Goal: Task Accomplishment & Management: Manage account settings

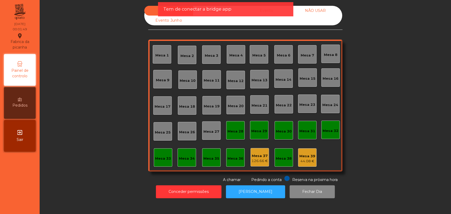
click at [16, 146] on div "exit_to_app Sair" at bounding box center [20, 136] width 32 height 32
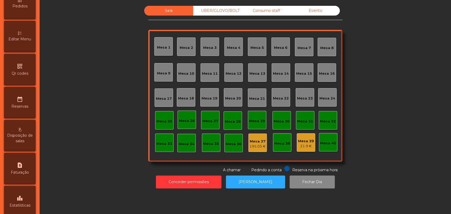
scroll to position [145, 0]
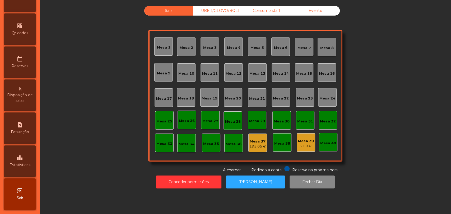
click at [30, 167] on span "Estatísticas" at bounding box center [20, 166] width 21 height 6
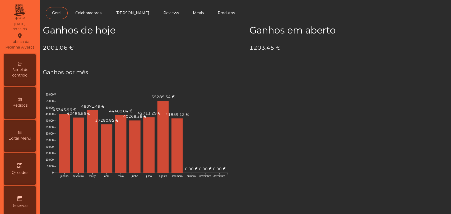
click at [20, 86] on div "Painel de controlo" at bounding box center [20, 70] width 32 height 32
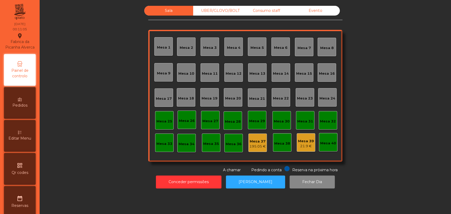
click at [318, 16] on div "Sala UBER/GLOVO/BOLT Consumo staff Evento Mesa 1 Mesa 2 Mesa 3 Mesa 4 Mesa 5 Me…" at bounding box center [245, 89] width 194 height 167
click at [317, 11] on div "Evento" at bounding box center [315, 11] width 49 height 10
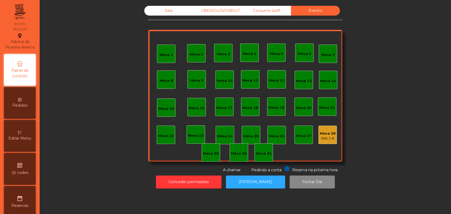
click at [329, 136] on div "986.5 €" at bounding box center [328, 138] width 16 height 5
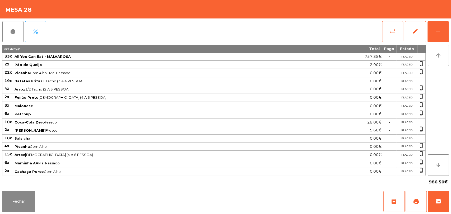
click at [395, 35] on button "sync_alt" at bounding box center [392, 31] width 21 height 21
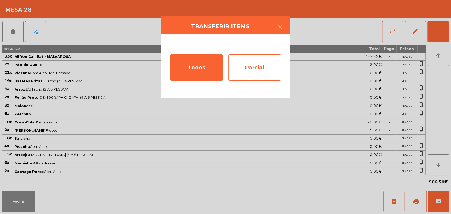
click at [240, 63] on div "Parcial" at bounding box center [254, 67] width 53 height 26
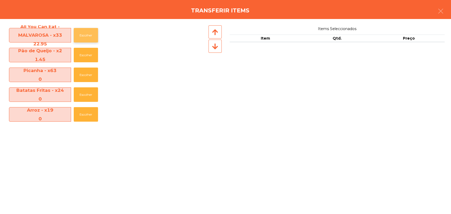
click at [87, 33] on button "Escolher" at bounding box center [86, 35] width 24 height 15
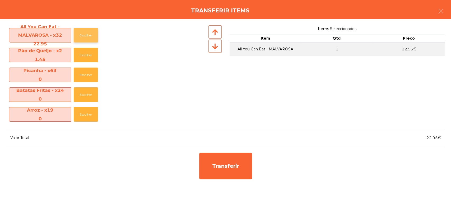
click at [87, 33] on button "Escolher" at bounding box center [86, 35] width 24 height 15
click at [85, 53] on button "Escolher" at bounding box center [86, 55] width 24 height 15
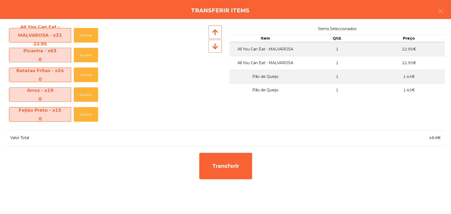
click at [216, 52] on div at bounding box center [215, 46] width 13 height 13
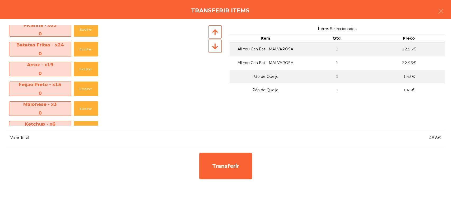
click at [216, 52] on div at bounding box center [215, 46] width 13 height 13
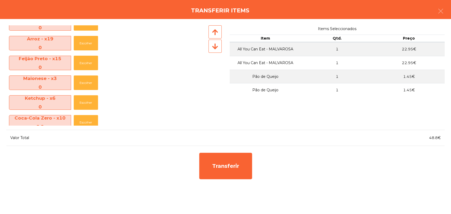
click at [216, 52] on div at bounding box center [215, 46] width 13 height 13
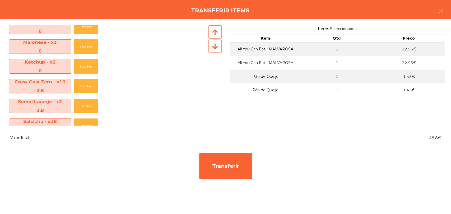
scroll to position [103, 0]
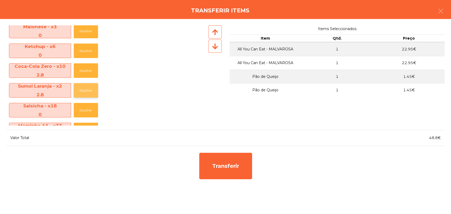
click at [88, 92] on button "Escolher" at bounding box center [86, 90] width 24 height 15
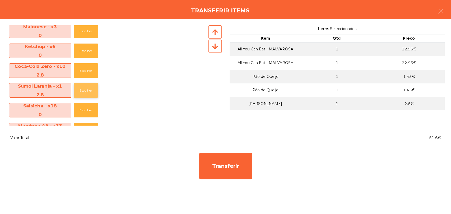
click at [88, 92] on button "Escolher" at bounding box center [86, 90] width 24 height 15
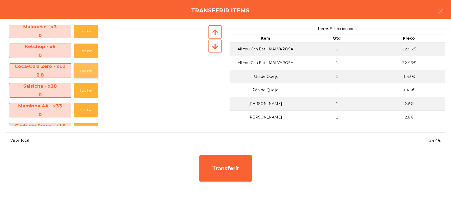
click at [89, 72] on button "Escolher" at bounding box center [86, 70] width 24 height 15
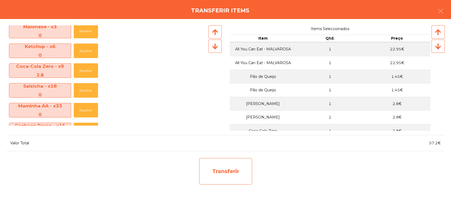
click at [209, 170] on div "Transferir" at bounding box center [225, 171] width 53 height 26
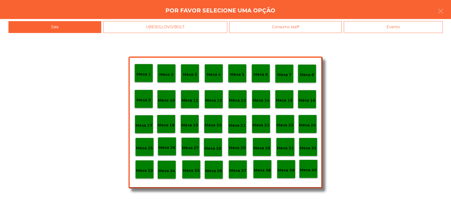
click at [258, 155] on div "Mesa 30" at bounding box center [262, 147] width 19 height 19
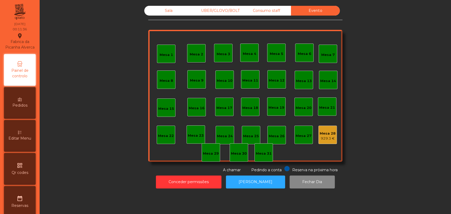
click at [321, 129] on div "Mesa 28 929.3 €" at bounding box center [328, 135] width 16 height 12
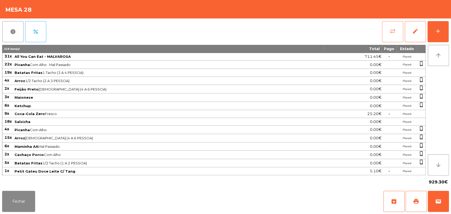
click at [388, 38] on button "sync_alt" at bounding box center [392, 31] width 21 height 21
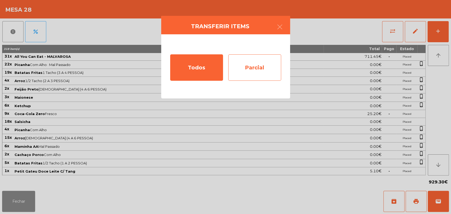
click at [258, 70] on div "Parcial" at bounding box center [254, 67] width 53 height 26
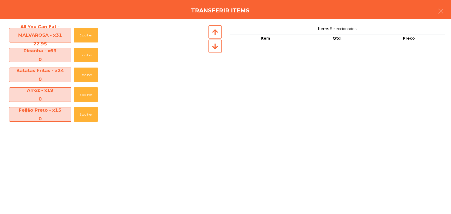
click at [212, 47] on icon at bounding box center [215, 46] width 6 height 7
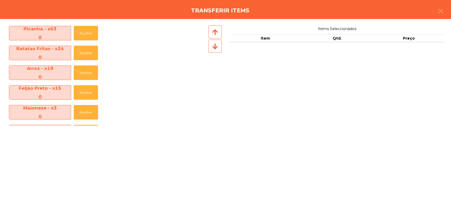
click at [212, 47] on icon at bounding box center [215, 46] width 6 height 7
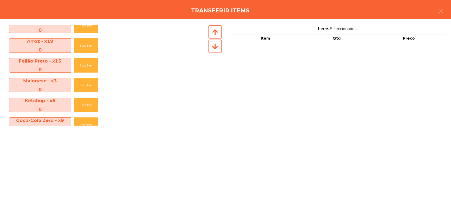
click at [212, 47] on icon at bounding box center [215, 46] width 6 height 7
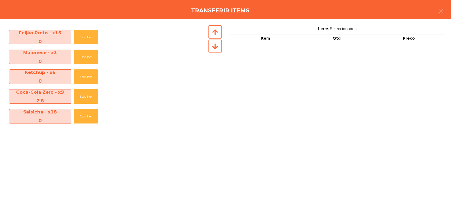
click at [212, 47] on icon at bounding box center [215, 46] width 6 height 7
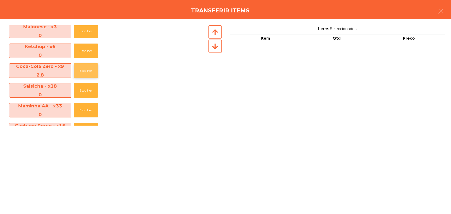
click at [86, 70] on button "Escolher" at bounding box center [86, 70] width 24 height 15
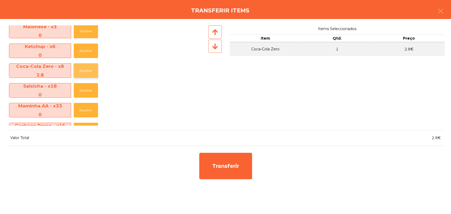
click at [86, 70] on button "Escolher" at bounding box center [86, 70] width 24 height 15
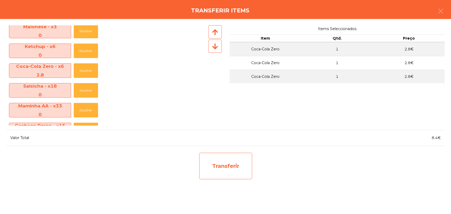
click at [218, 166] on div "Transferir" at bounding box center [225, 166] width 53 height 26
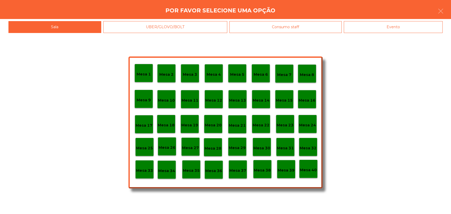
click at [256, 151] on div "Mesa 30" at bounding box center [262, 147] width 19 height 19
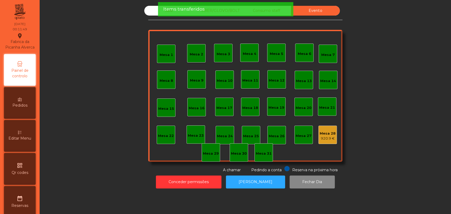
click at [327, 140] on div "920.9 €" at bounding box center [328, 138] width 16 height 5
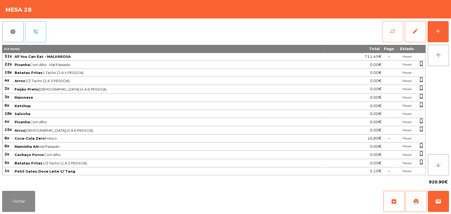
click at [395, 32] on span "sync_alt" at bounding box center [393, 31] width 6 height 6
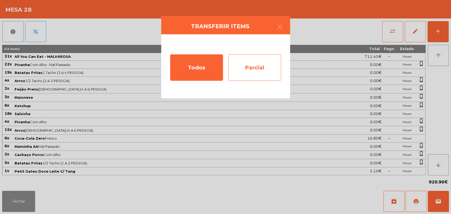
click at [280, 72] on div "Parcial" at bounding box center [254, 67] width 53 height 26
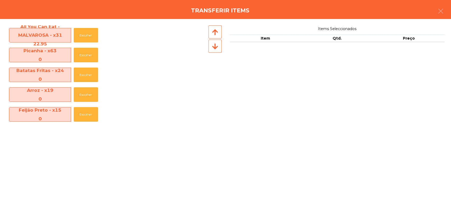
click at [218, 52] on div at bounding box center [215, 46] width 13 height 13
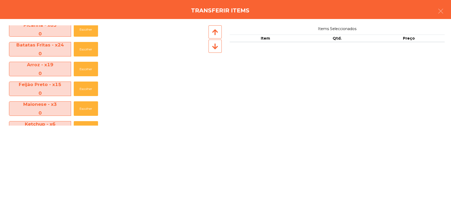
click at [218, 52] on div at bounding box center [215, 46] width 13 height 13
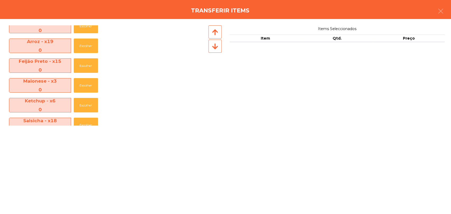
click at [218, 52] on div at bounding box center [215, 46] width 13 height 13
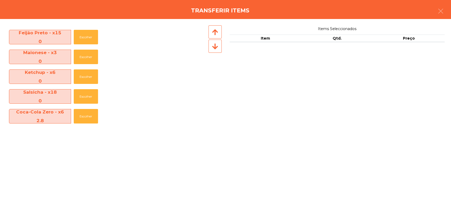
click at [218, 52] on div at bounding box center [215, 46] width 13 height 13
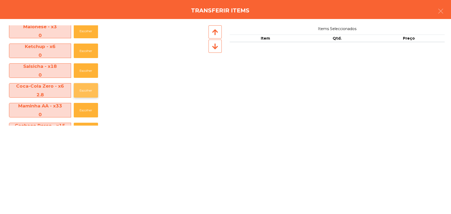
click at [98, 93] on button "Escolher" at bounding box center [86, 90] width 24 height 15
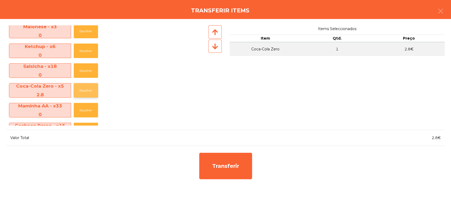
click at [98, 93] on button "Escolher" at bounding box center [86, 90] width 24 height 15
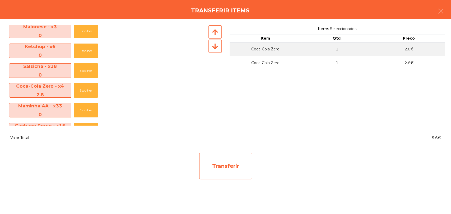
click at [233, 163] on div "Transferir" at bounding box center [225, 166] width 53 height 26
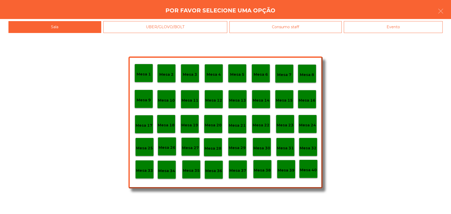
click at [265, 147] on p "Mesa 30" at bounding box center [262, 148] width 17 height 6
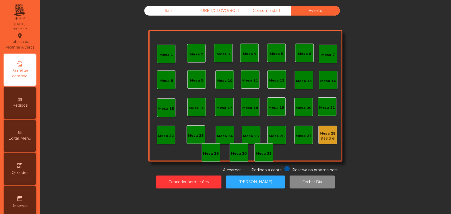
click at [334, 138] on div "Mesa 28 915.3 €" at bounding box center [328, 135] width 19 height 19
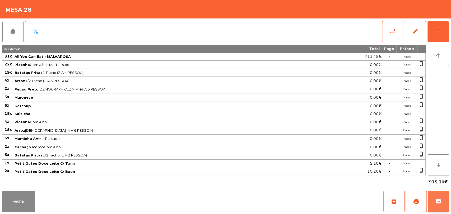
click at [442, 197] on button "wallet" at bounding box center [438, 201] width 21 height 21
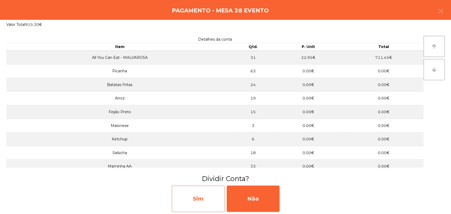
click at [220, 209] on div "Sim" at bounding box center [198, 199] width 53 height 26
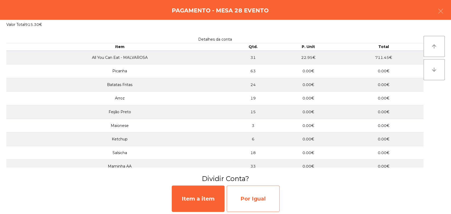
click at [250, 201] on div "Por Igual" at bounding box center [253, 199] width 53 height 26
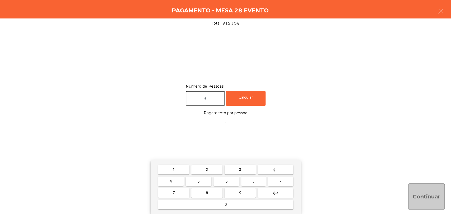
click at [220, 100] on input "text" at bounding box center [205, 98] width 39 height 15
type input "*"
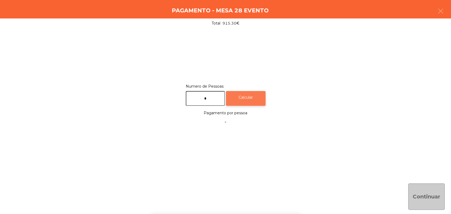
click at [254, 100] on div "Calcular" at bounding box center [246, 98] width 40 height 15
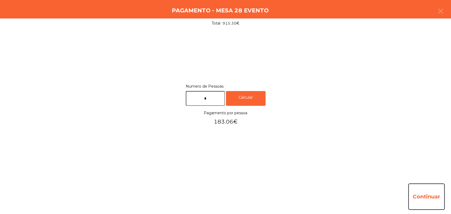
click at [428, 191] on button "Continuar" at bounding box center [426, 197] width 36 height 26
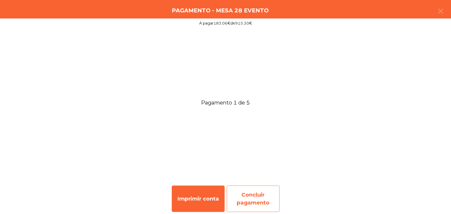
click at [238, 190] on div "Concluir pagamento" at bounding box center [253, 199] width 53 height 26
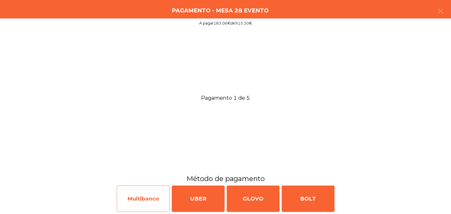
click at [137, 195] on div "Multibanco" at bounding box center [143, 199] width 53 height 26
select select "**"
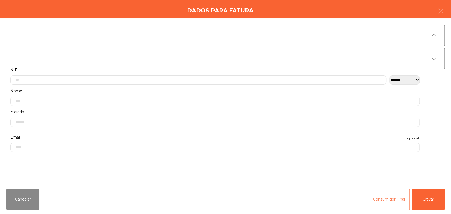
click at [398, 200] on button "Consumidor Final" at bounding box center [389, 199] width 41 height 21
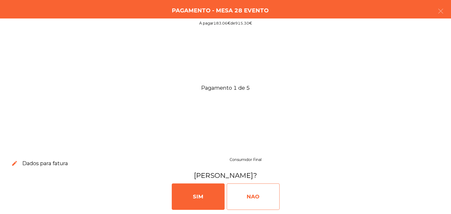
click at [251, 186] on div "NAO" at bounding box center [253, 197] width 53 height 26
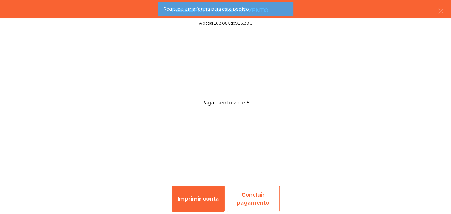
click at [277, 196] on div "Concluir pagamento" at bounding box center [253, 199] width 53 height 26
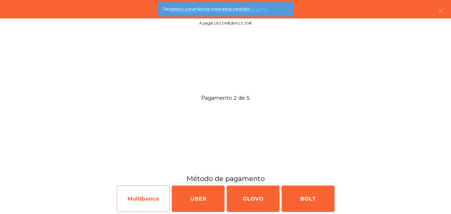
click at [151, 197] on div "Multibanco" at bounding box center [143, 199] width 53 height 26
select select "**"
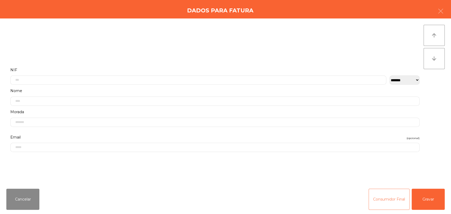
click at [371, 200] on button "Consumidor Final" at bounding box center [389, 199] width 41 height 21
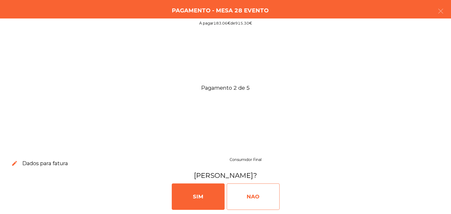
click at [275, 199] on div "NAO" at bounding box center [253, 197] width 53 height 26
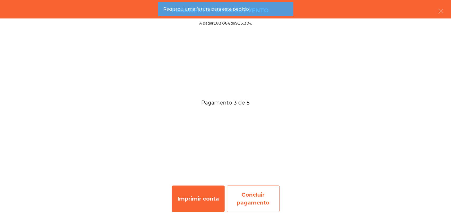
click at [253, 189] on div "Concluir pagamento" at bounding box center [253, 199] width 53 height 26
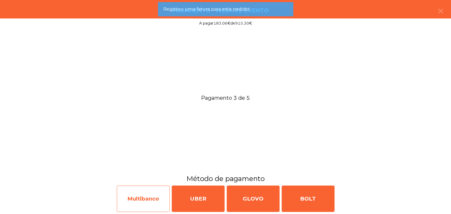
click at [143, 192] on div "Multibanco" at bounding box center [143, 199] width 53 height 26
select select "**"
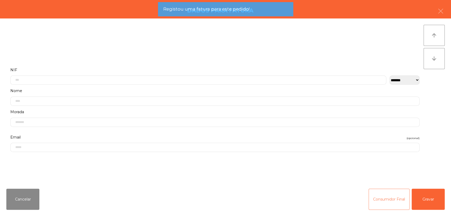
click at [387, 195] on button "Consumidor Final" at bounding box center [389, 199] width 41 height 21
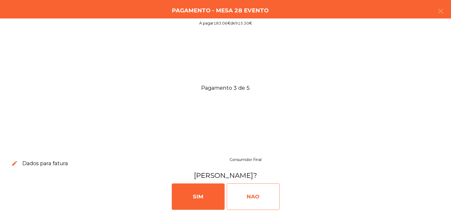
click at [250, 195] on div "NAO" at bounding box center [253, 197] width 53 height 26
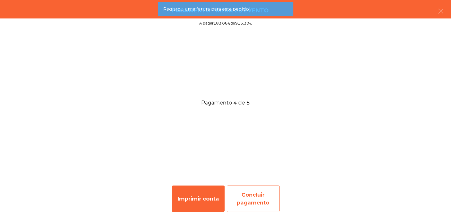
click at [268, 193] on div "Concluir pagamento" at bounding box center [253, 199] width 53 height 26
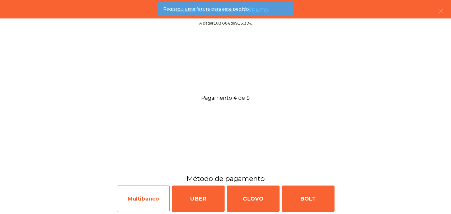
click at [145, 187] on div "Multibanco" at bounding box center [143, 199] width 53 height 26
select select "**"
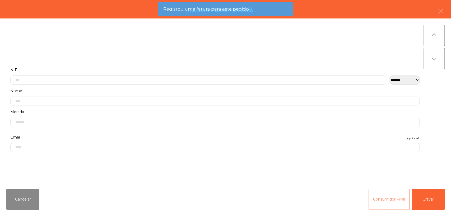
click at [384, 191] on button "Consumidor Final" at bounding box center [389, 199] width 41 height 21
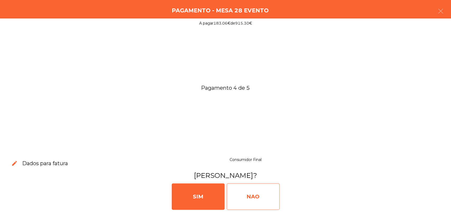
click at [269, 191] on div "NAO" at bounding box center [253, 197] width 53 height 26
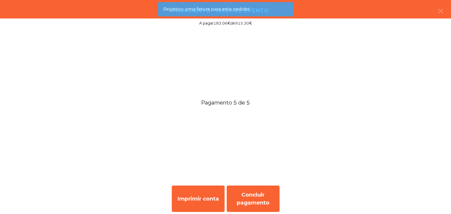
click at [265, 195] on div "Concluir pagamento" at bounding box center [253, 199] width 53 height 26
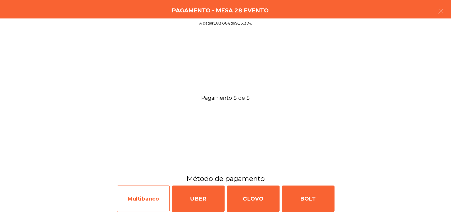
click at [146, 192] on div "Multibanco" at bounding box center [143, 199] width 53 height 26
select select "**"
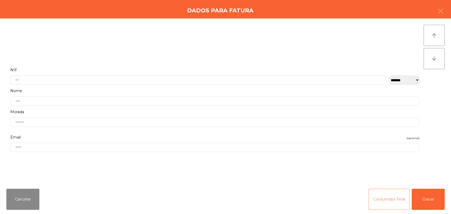
click at [378, 192] on button "Consumidor Final" at bounding box center [389, 199] width 41 height 21
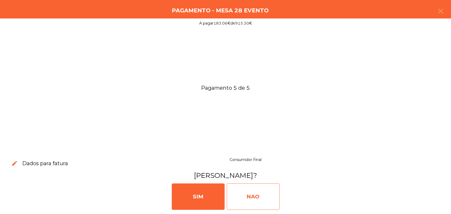
click at [252, 186] on div "NAO" at bounding box center [253, 197] width 53 height 26
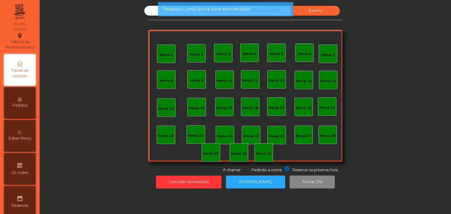
drag, startPoint x: 290, startPoint y: 17, endPoint x: 282, endPoint y: 19, distance: 7.6
click at [288, 17] on app-alert "Registou uma fatura para este pedido!" at bounding box center [225, 11] width 135 height 19
click at [268, 14] on div "Registou uma fatura para este pedido!" at bounding box center [225, 9] width 135 height 14
drag, startPoint x: 268, startPoint y: 14, endPoint x: 261, endPoint y: 15, distance: 7.3
click at [266, 14] on div "Registou uma fatura para este pedido!" at bounding box center [225, 9] width 135 height 14
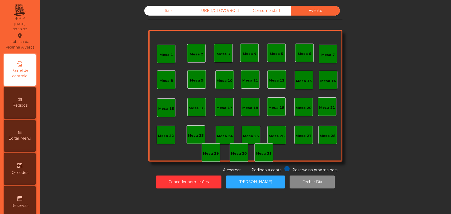
click at [257, 15] on div "Registou uma fatura para este pedido!" at bounding box center [225, 9] width 135 height 14
click at [249, 13] on div "Consumo staff" at bounding box center [266, 11] width 49 height 10
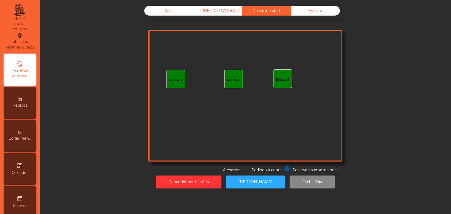
drag, startPoint x: 230, startPoint y: 14, endPoint x: 212, endPoint y: 15, distance: 17.5
click at [229, 14] on div "UBER/GLOVO/BOLT" at bounding box center [217, 11] width 49 height 10
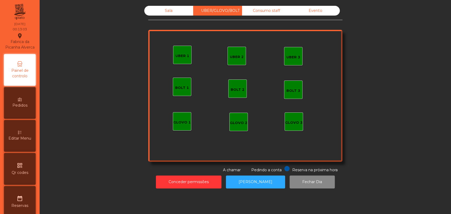
click at [148, 12] on div "Sala" at bounding box center [168, 11] width 49 height 10
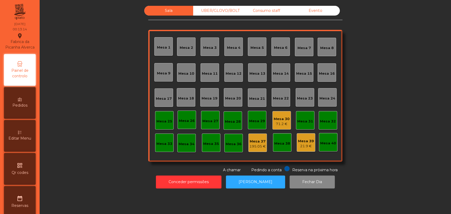
click at [277, 113] on div "Mesa 30 71.2 €" at bounding box center [282, 120] width 19 height 19
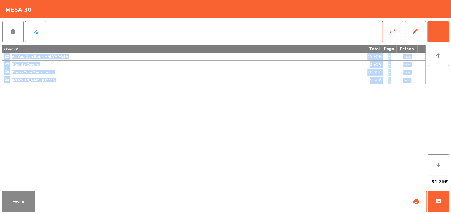
drag, startPoint x: 2, startPoint y: 58, endPoint x: 412, endPoint y: 80, distance: 409.8
click at [412, 80] on tbody "2x All You Can Eat - MALVAROSA 45.90€ - Placed 2x Pão de Queijo 2.90€ - Placed …" at bounding box center [213, 68] width 423 height 31
copy tbody "2x All You Can Eat - MALVAROSA 45.90€ - Placed 2x Pão de Queijo 2.90€ - Placed …"
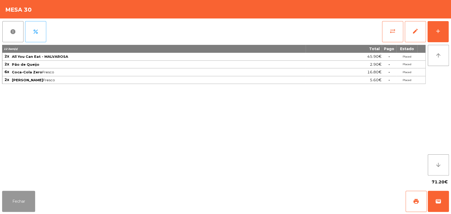
click at [34, 206] on button "Fechar" at bounding box center [18, 201] width 33 height 21
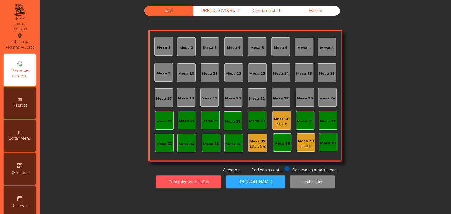
click at [208, 186] on button "Conceder permissões" at bounding box center [189, 182] width 66 height 13
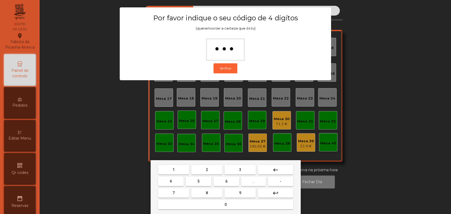
type input "****"
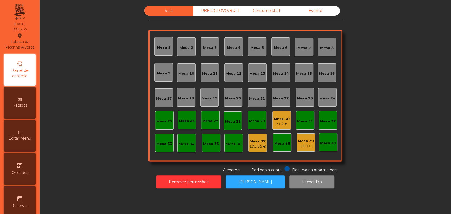
click at [284, 124] on div "71.2 €" at bounding box center [282, 124] width 16 height 5
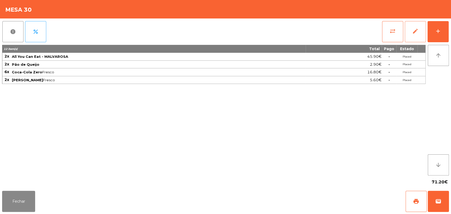
click at [416, 38] on button "edit" at bounding box center [415, 31] width 21 height 21
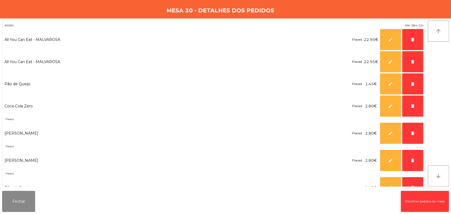
click at [436, 213] on div "Fechar Discartar pedidos da mesa" at bounding box center [225, 201] width 451 height 25
click at [433, 209] on button "Discartar pedidos da mesa" at bounding box center [425, 201] width 48 height 21
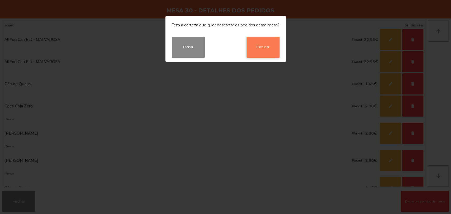
click at [265, 45] on button "Eliminar" at bounding box center [263, 47] width 33 height 21
